Goal: Information Seeking & Learning: Learn about a topic

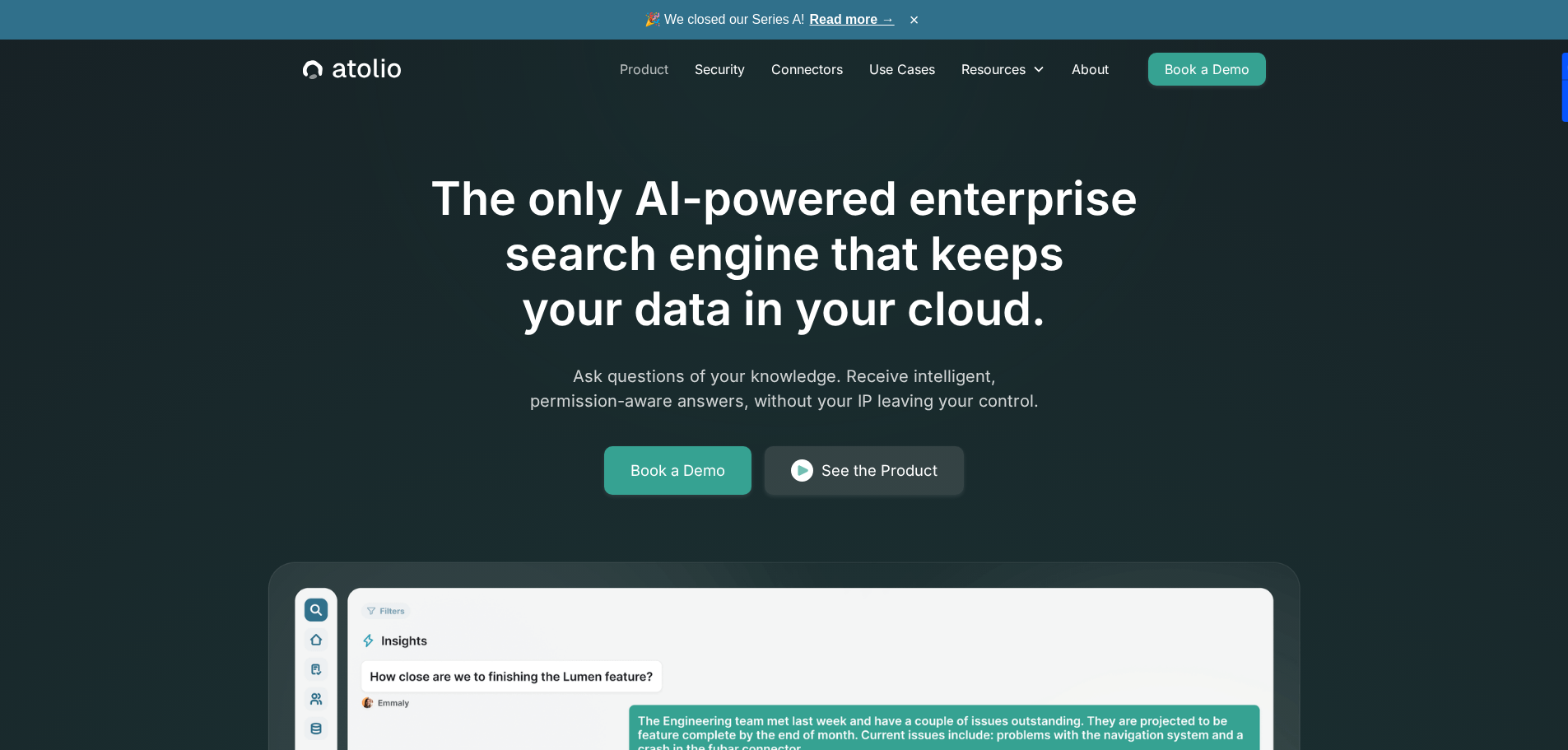
click at [630, 68] on link "Product" at bounding box center [644, 69] width 75 height 33
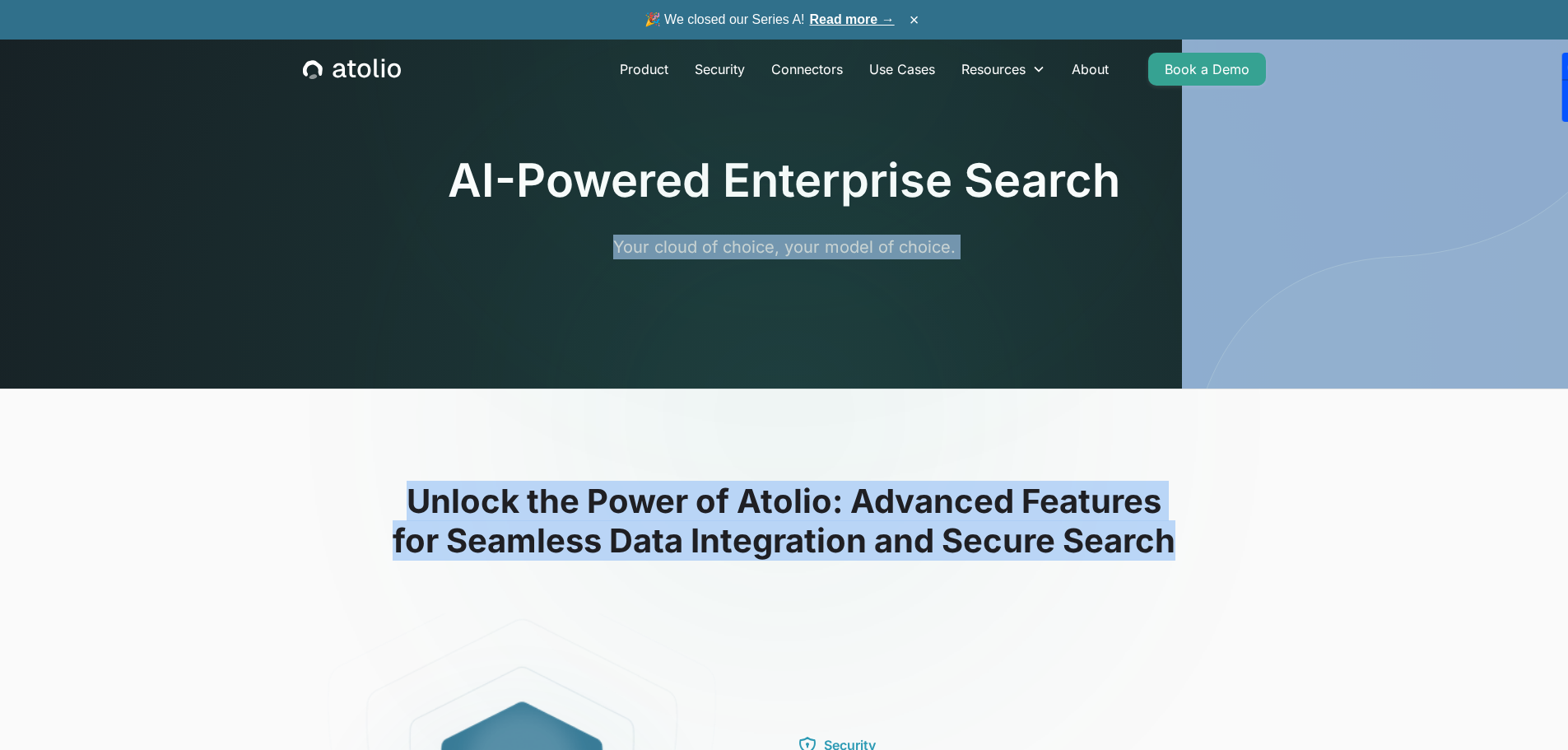
drag, startPoint x: 1186, startPoint y: 534, endPoint x: 466, endPoint y: 212, distance: 788.7
click at [465, 216] on div "AI-Powered Enterprise Search Your cloud of choice, your model of choice." at bounding box center [784, 206] width 673 height 106
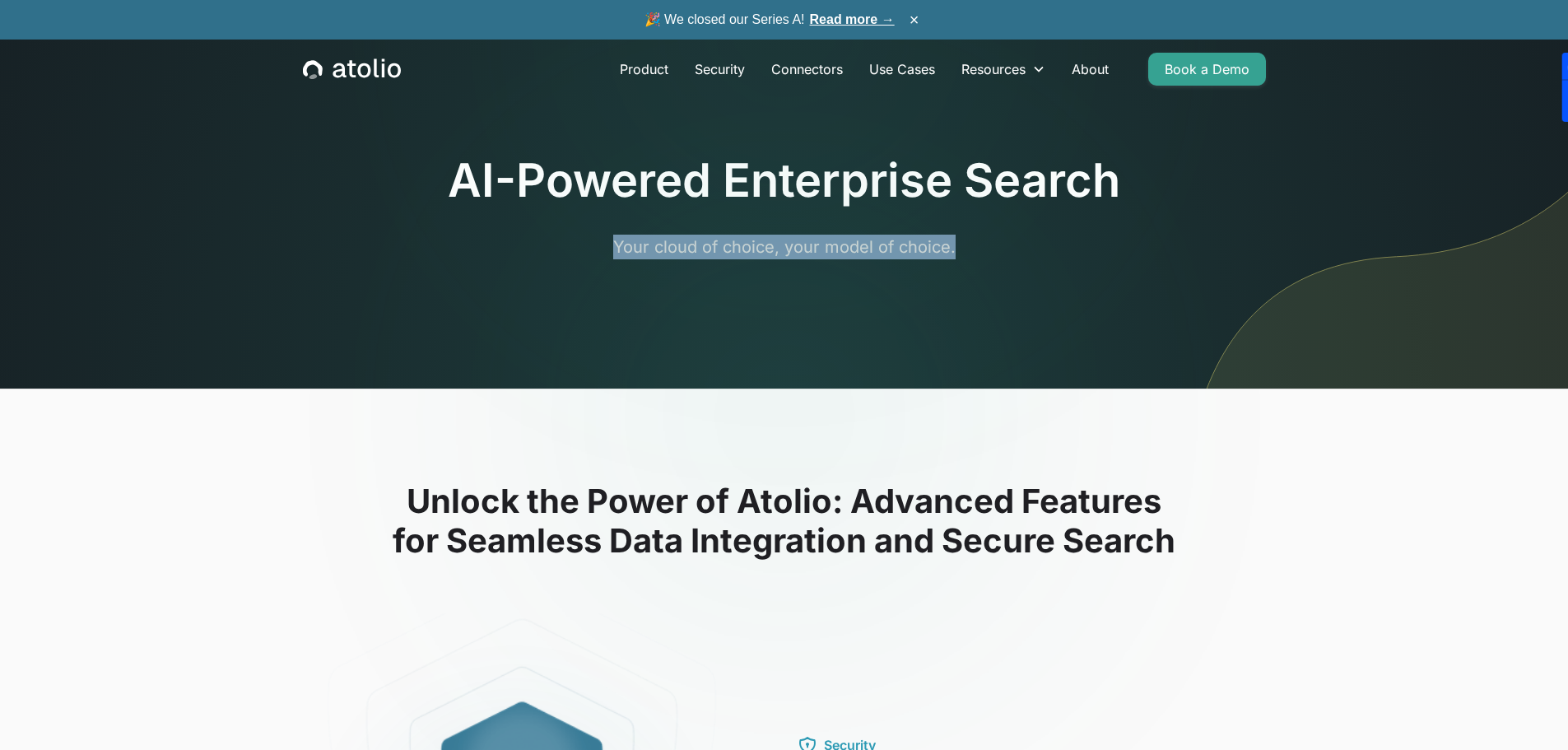
drag, startPoint x: 762, startPoint y: 255, endPoint x: 965, endPoint y: 251, distance: 203.0
click at [965, 251] on p "Your cloud of choice, your model of choice." at bounding box center [784, 247] width 632 height 25
click at [964, 251] on p "Your cloud of choice, your model of choice." at bounding box center [784, 247] width 632 height 25
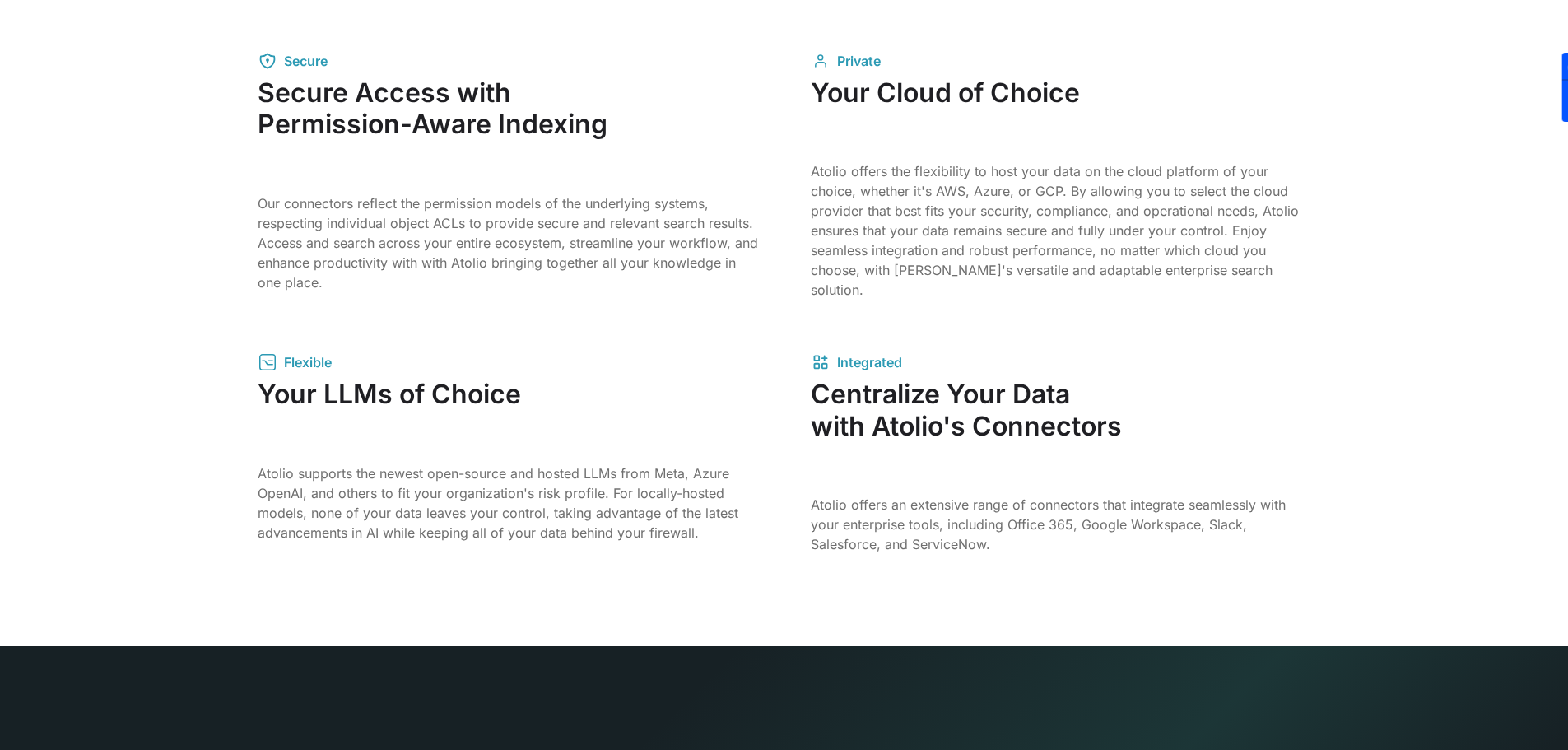
scroll to position [2550, 0]
